Goal: Find specific page/section: Find specific page/section

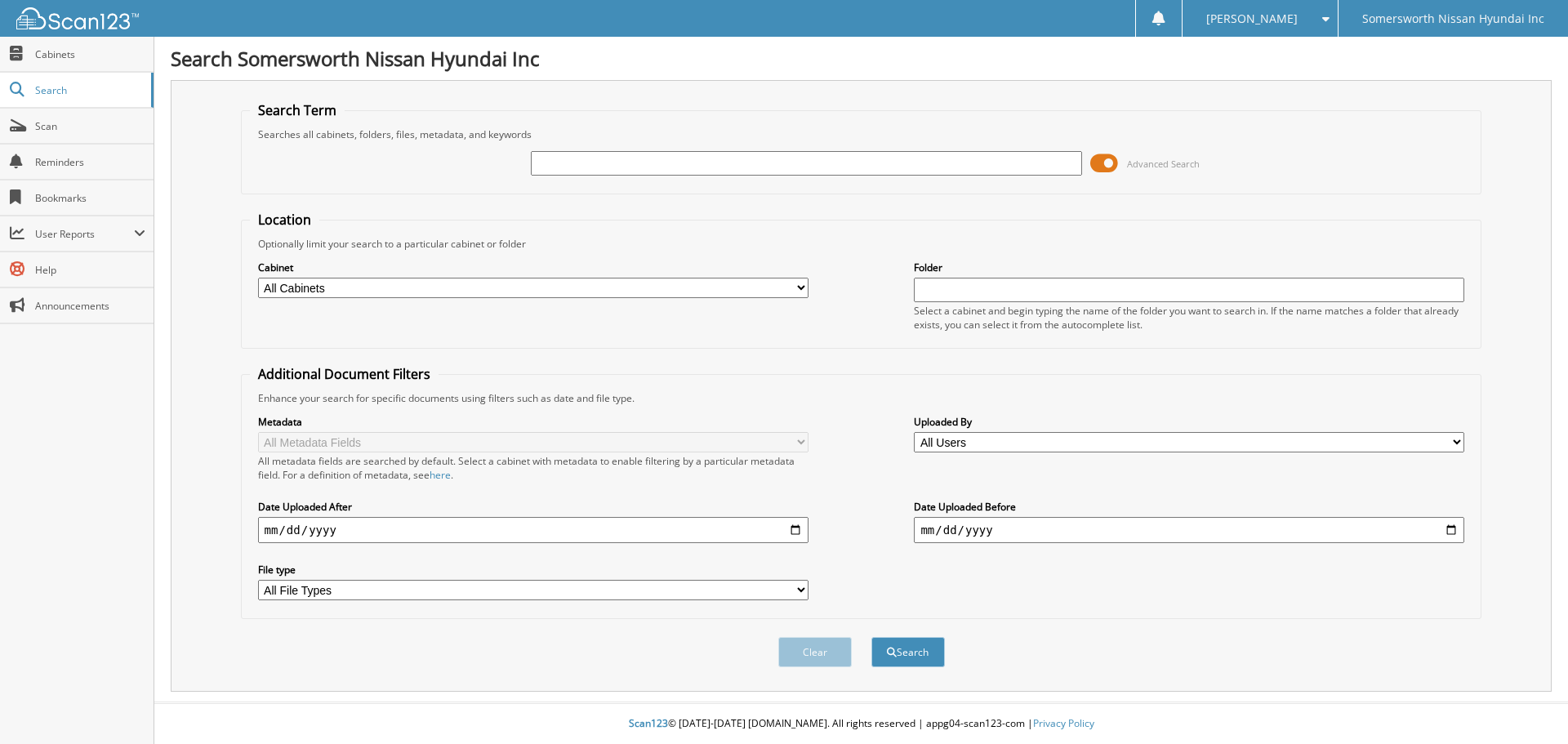
click at [591, 165] on input "text" at bounding box center [806, 163] width 550 height 25
type input "P7236"
click at [872, 637] on button "Search" at bounding box center [909, 652] width 74 height 30
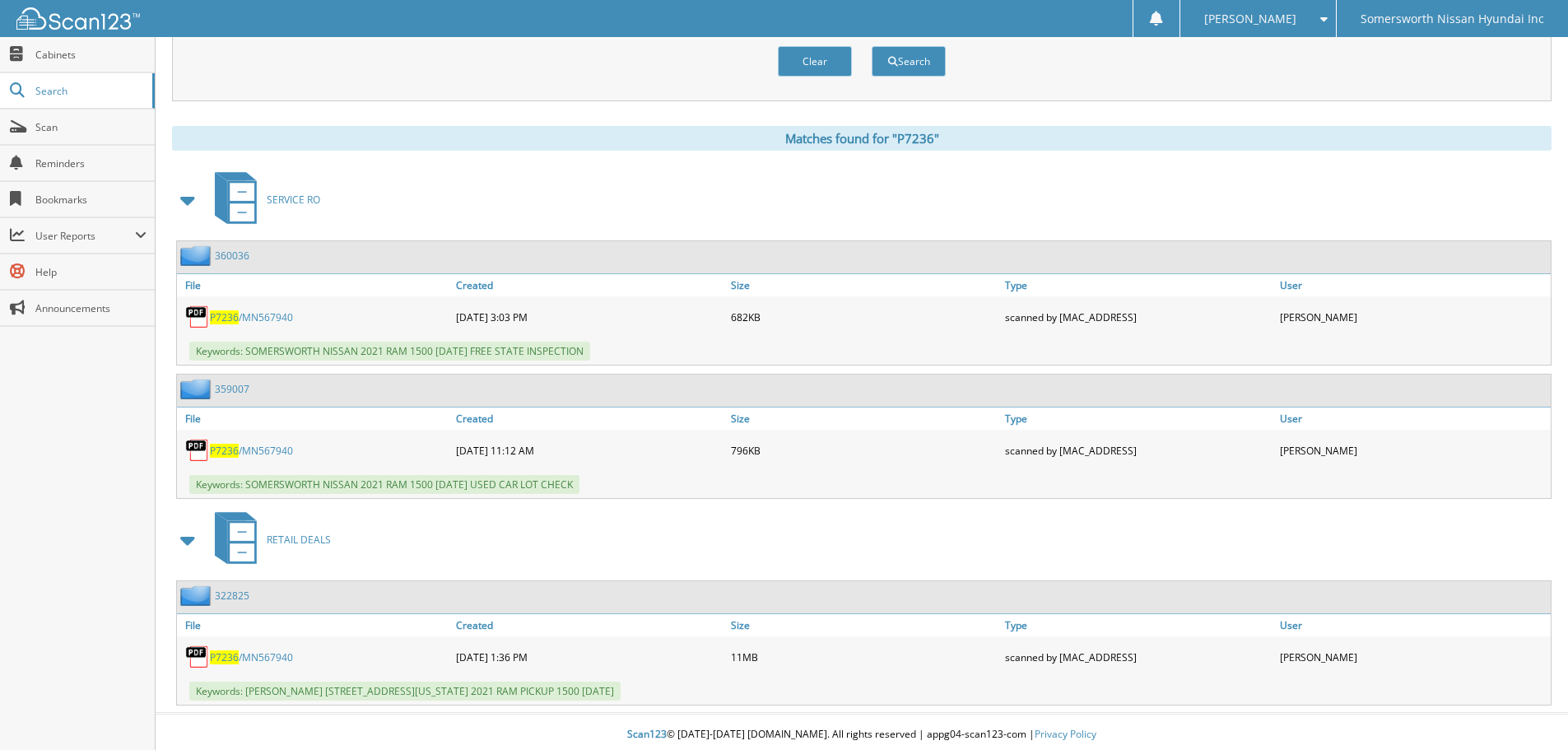
scroll to position [601, 0]
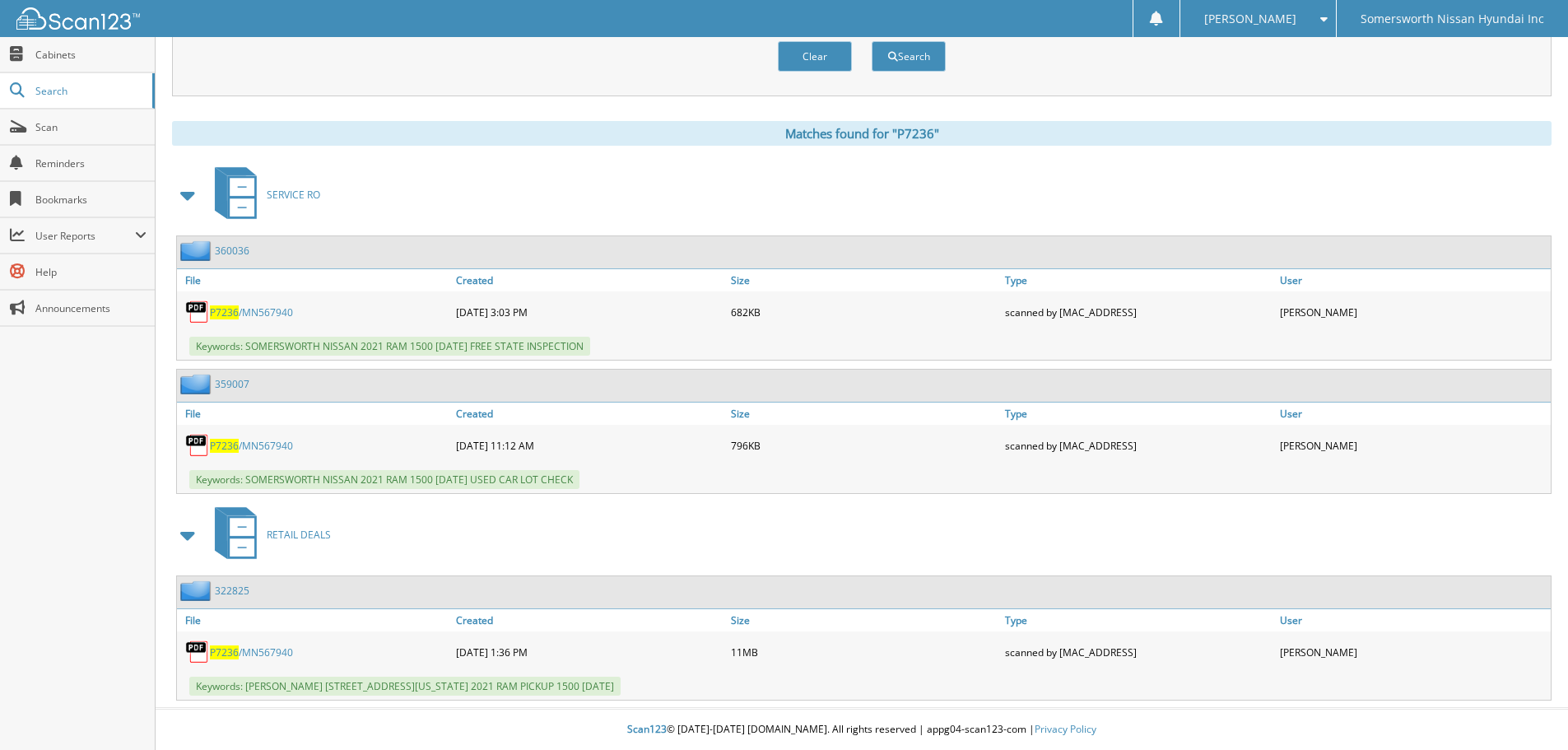
click at [245, 654] on link "P7236 /MN567940" at bounding box center [251, 652] width 83 height 14
